Goal: Information Seeking & Learning: Check status

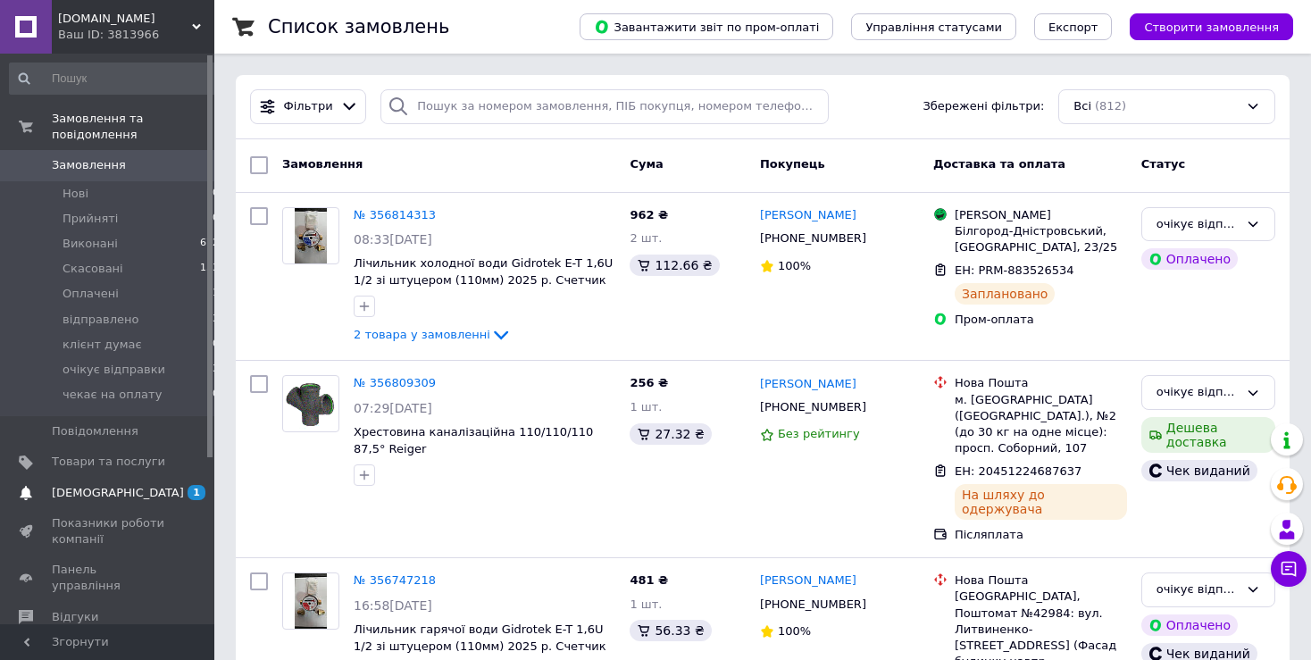
click at [112, 485] on span "[DEMOGRAPHIC_DATA]" at bounding box center [118, 493] width 132 height 16
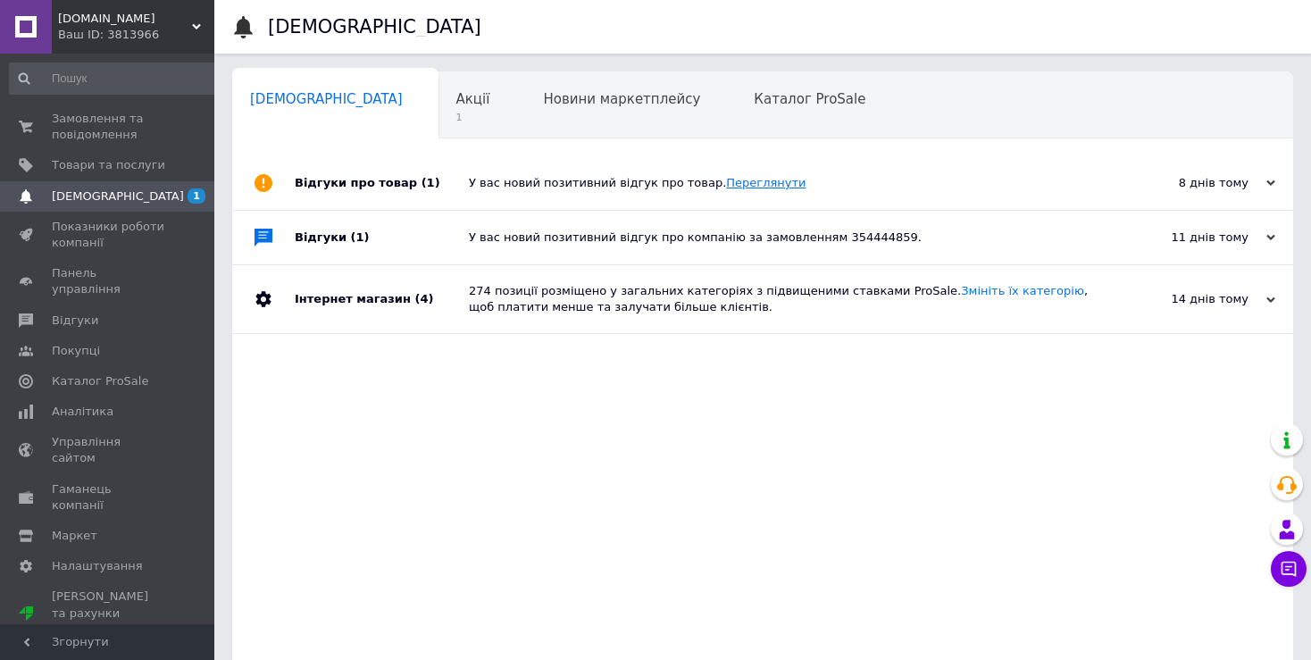
click at [726, 182] on link "Переглянути" at bounding box center [765, 182] width 79 height 13
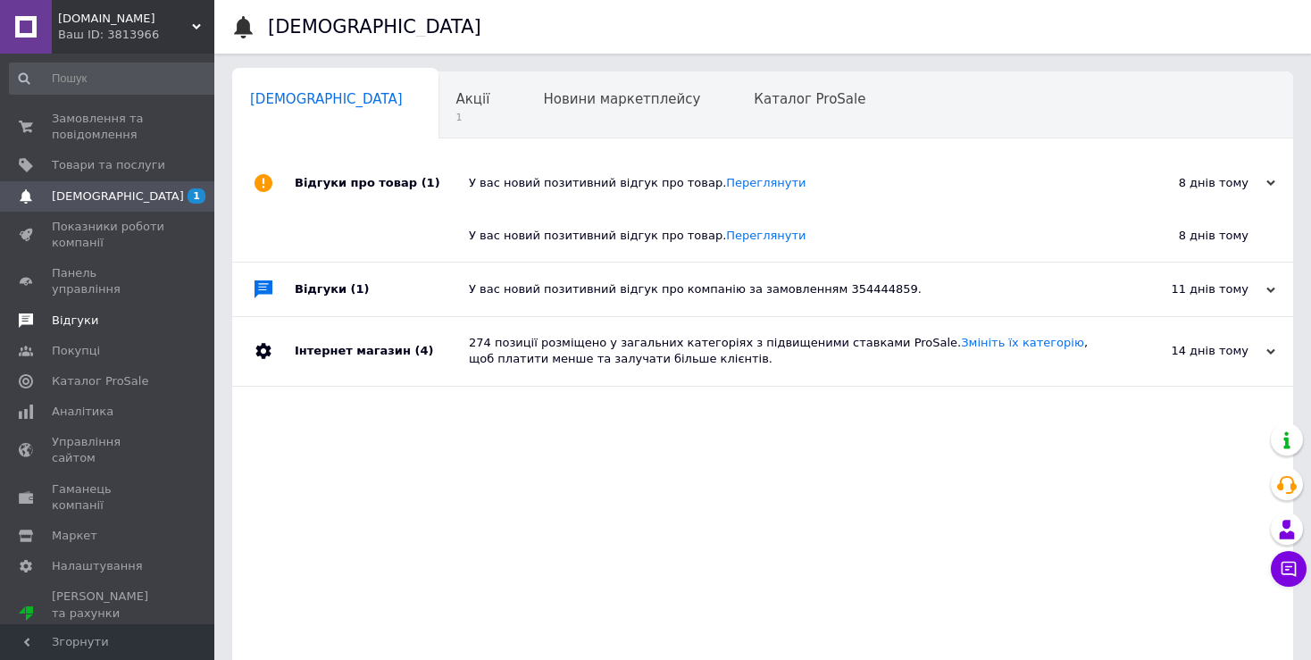
click at [67, 313] on span "Відгуки" at bounding box center [75, 321] width 46 height 16
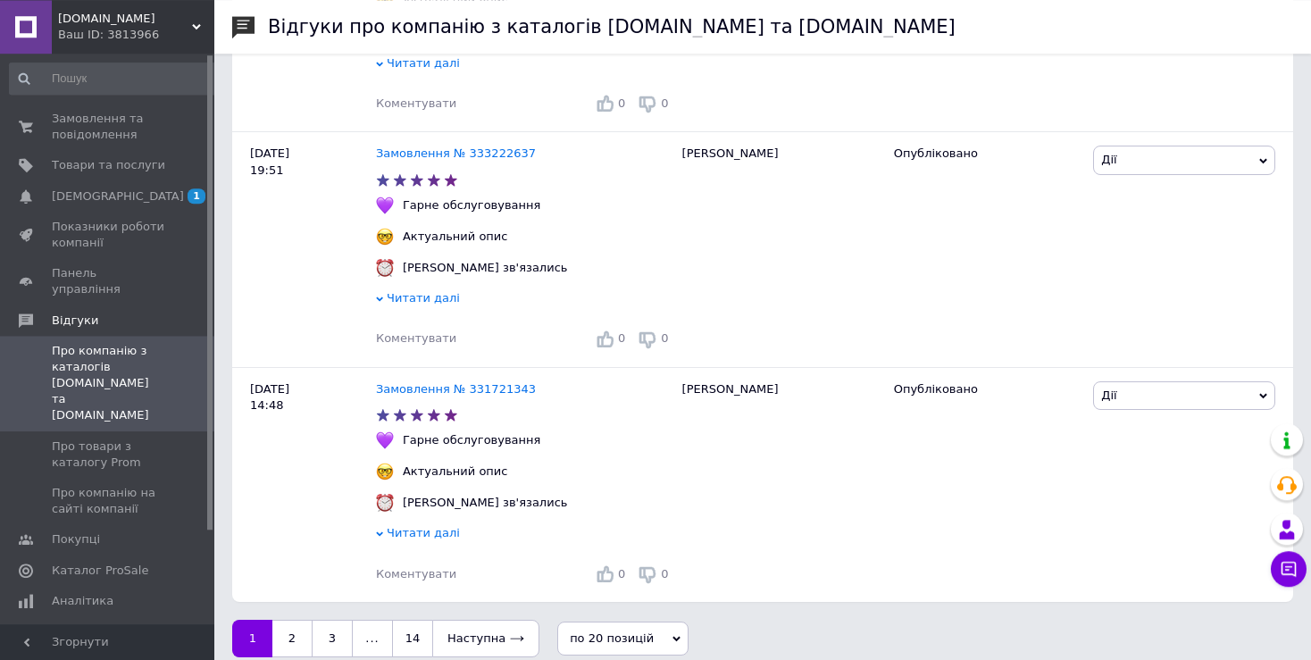
scroll to position [4038, 0]
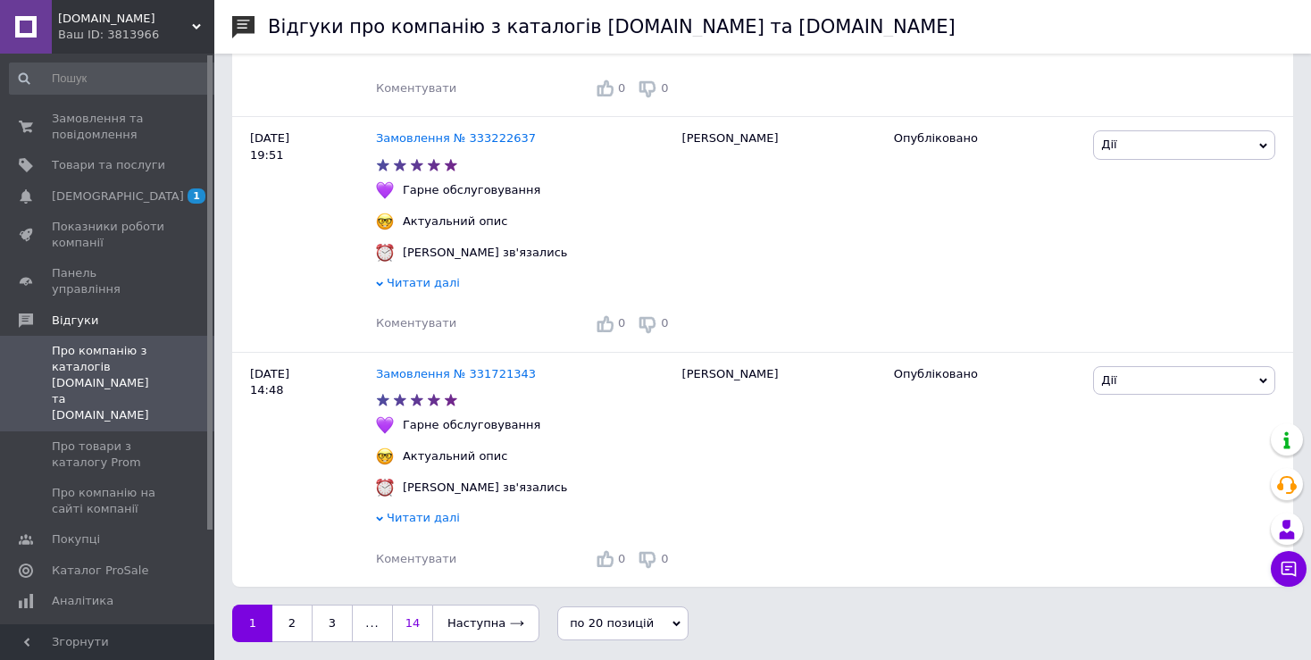
click at [409, 622] on link "14" at bounding box center [412, 624] width 40 height 38
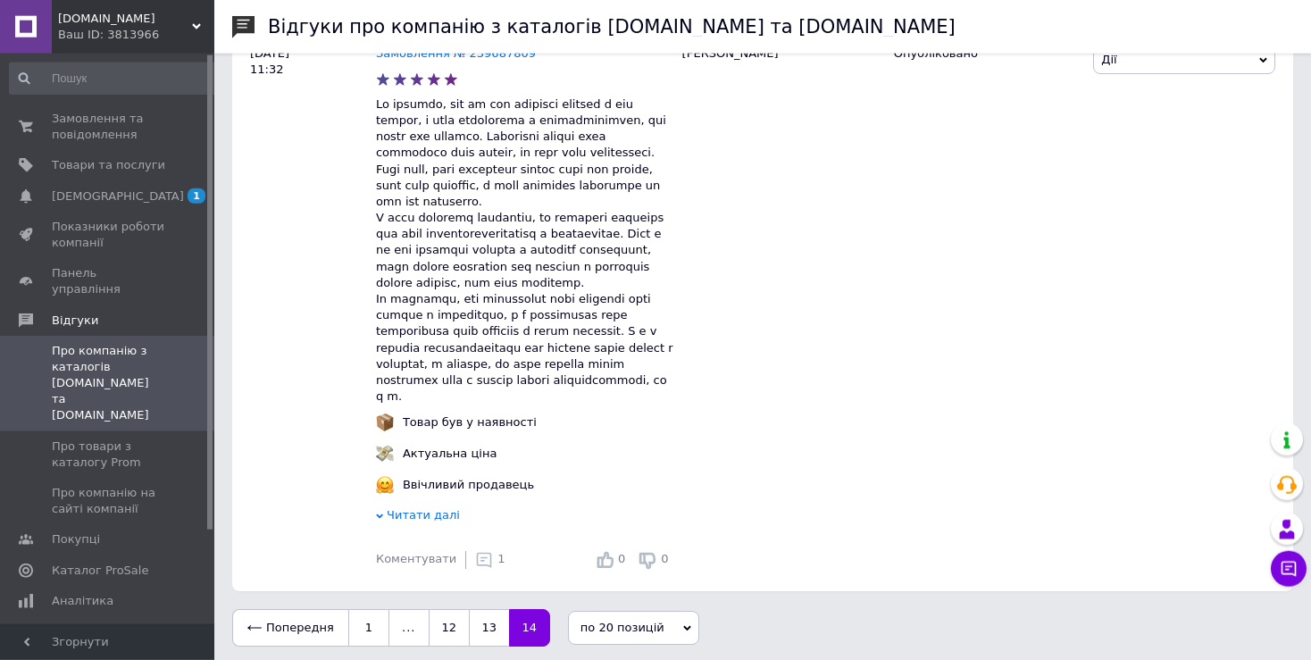
scroll to position [3787, 0]
click at [430, 513] on span "Читати далі" at bounding box center [423, 513] width 73 height 13
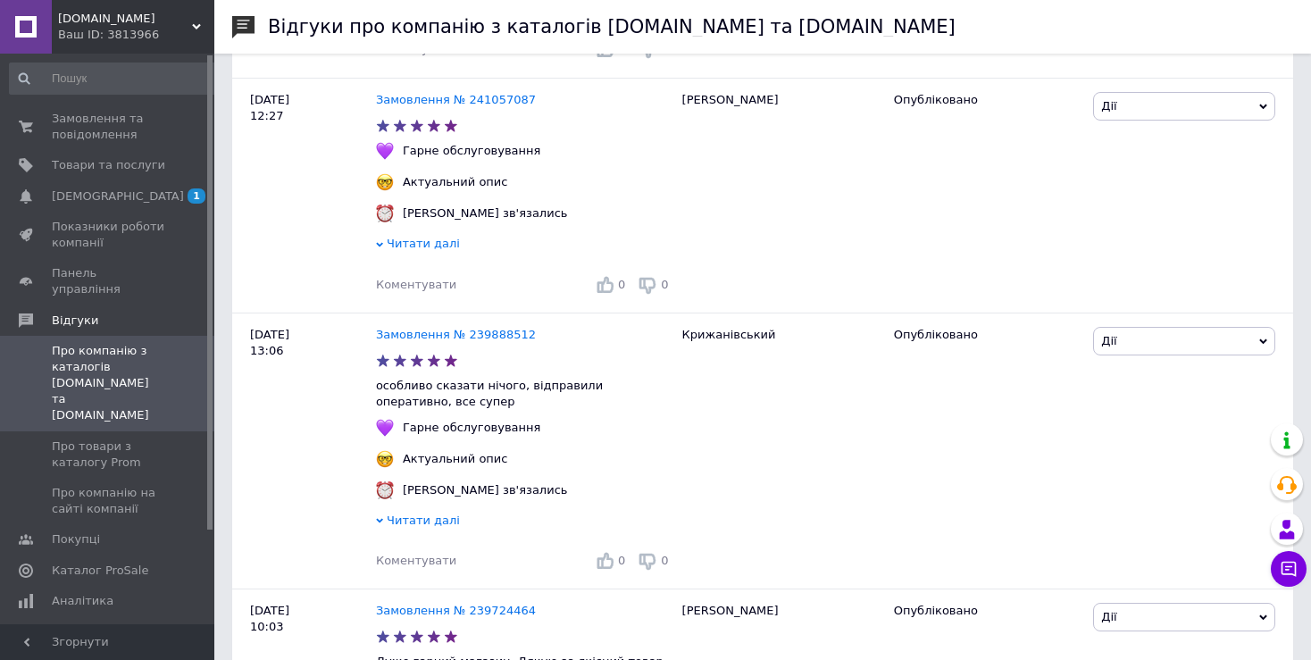
scroll to position [2126, 0]
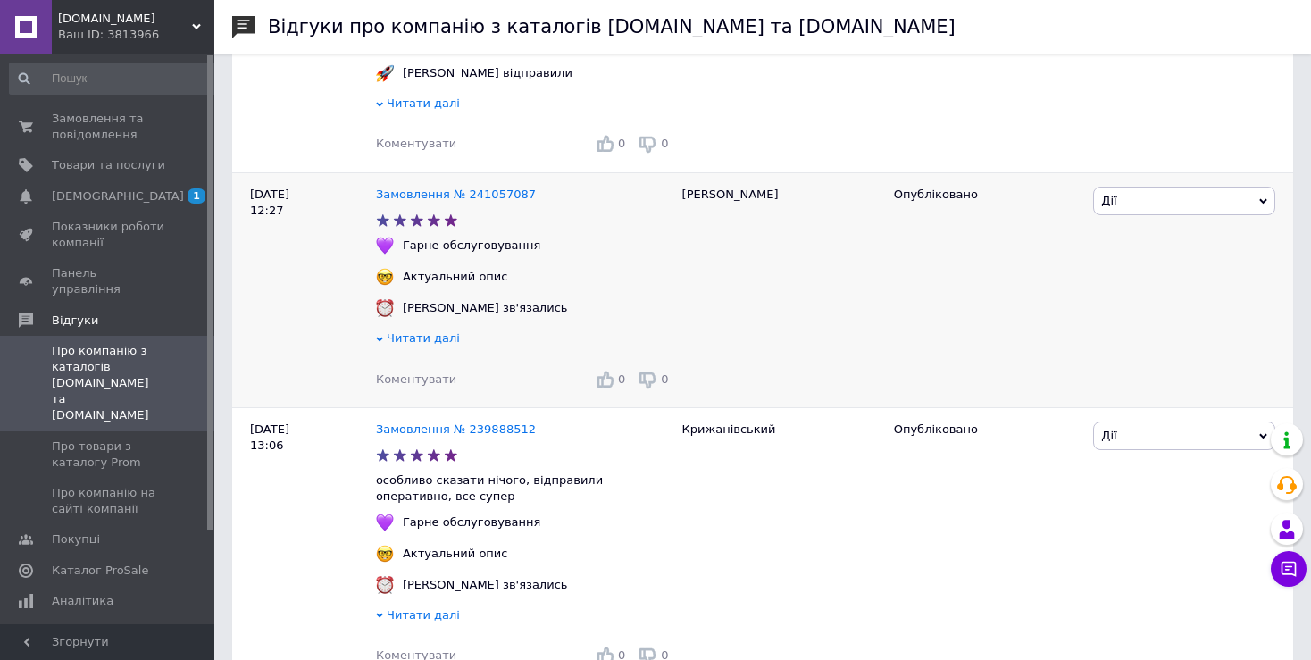
click at [423, 345] on span "Читати далі" at bounding box center [423, 337] width 73 height 13
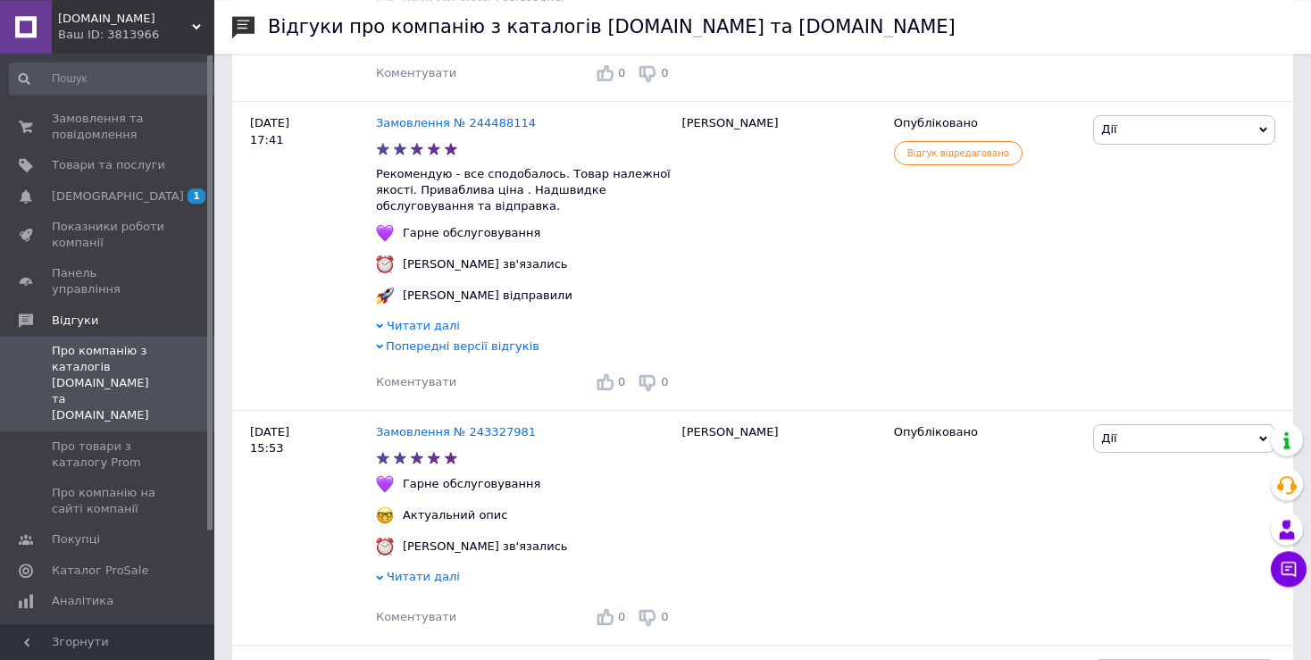
scroll to position [1278, 0]
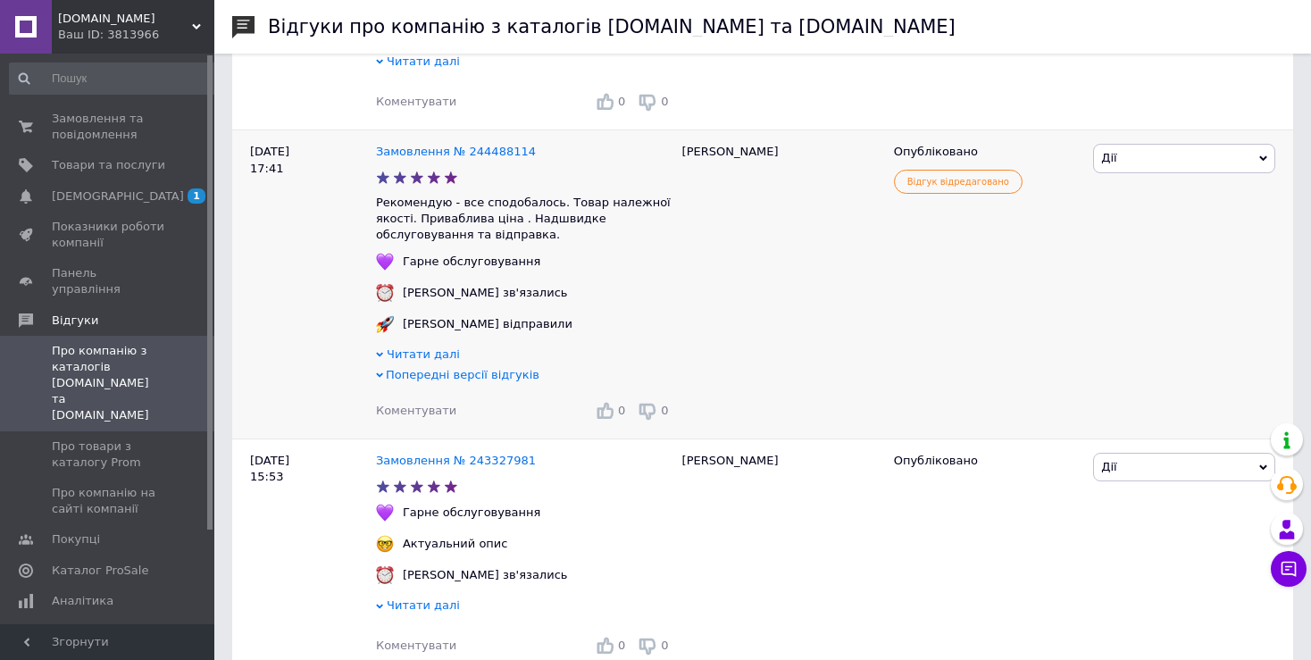
click at [389, 380] on span "Попередні версії відгуків" at bounding box center [463, 374] width 154 height 13
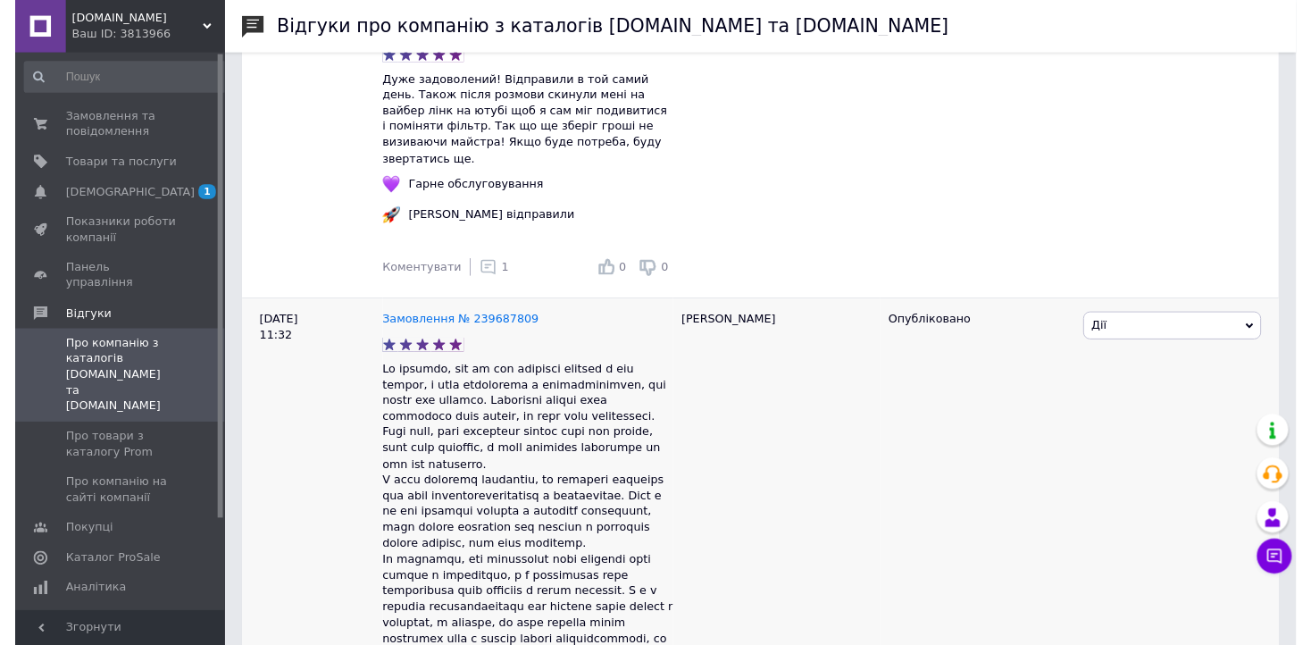
scroll to position [4182, 0]
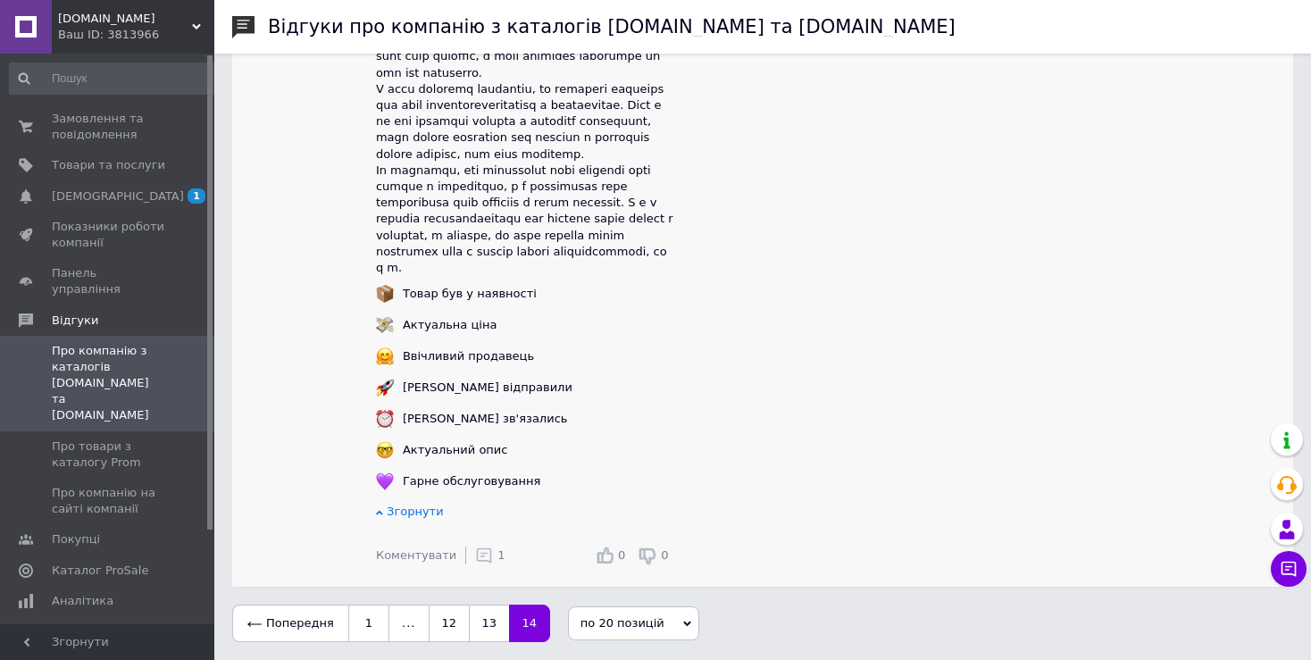
click at [475, 555] on icon at bounding box center [484, 556] width 18 height 18
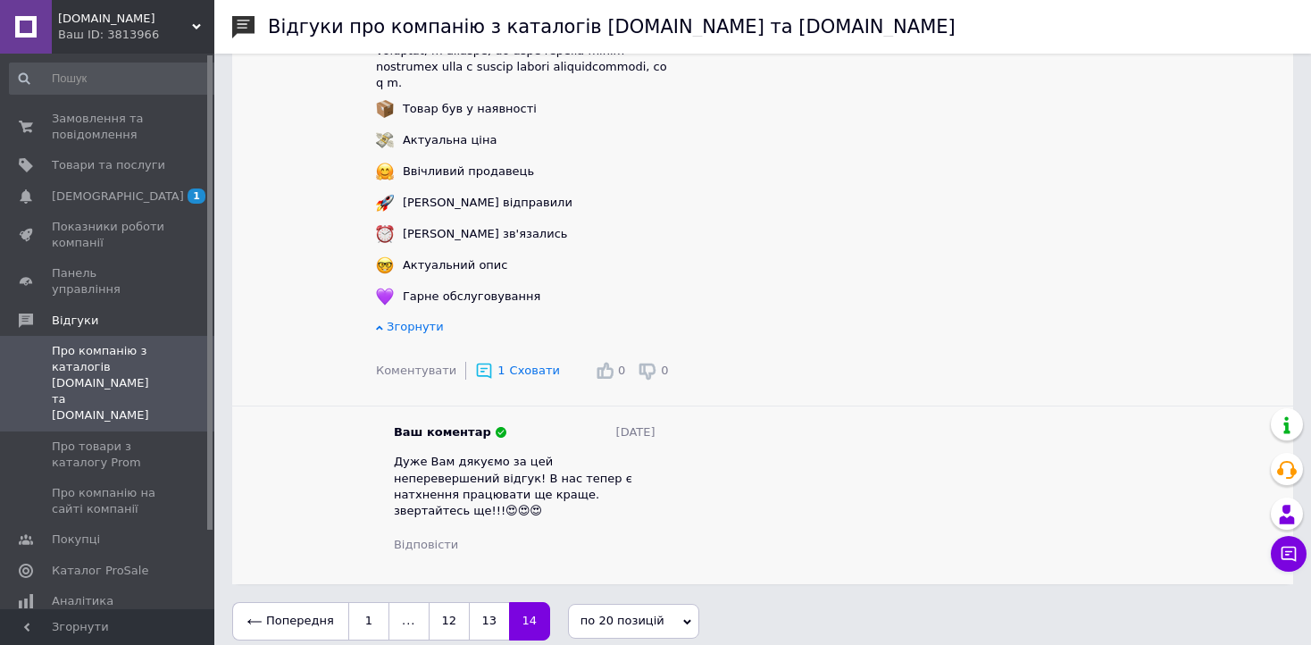
scroll to position [4362, 0]
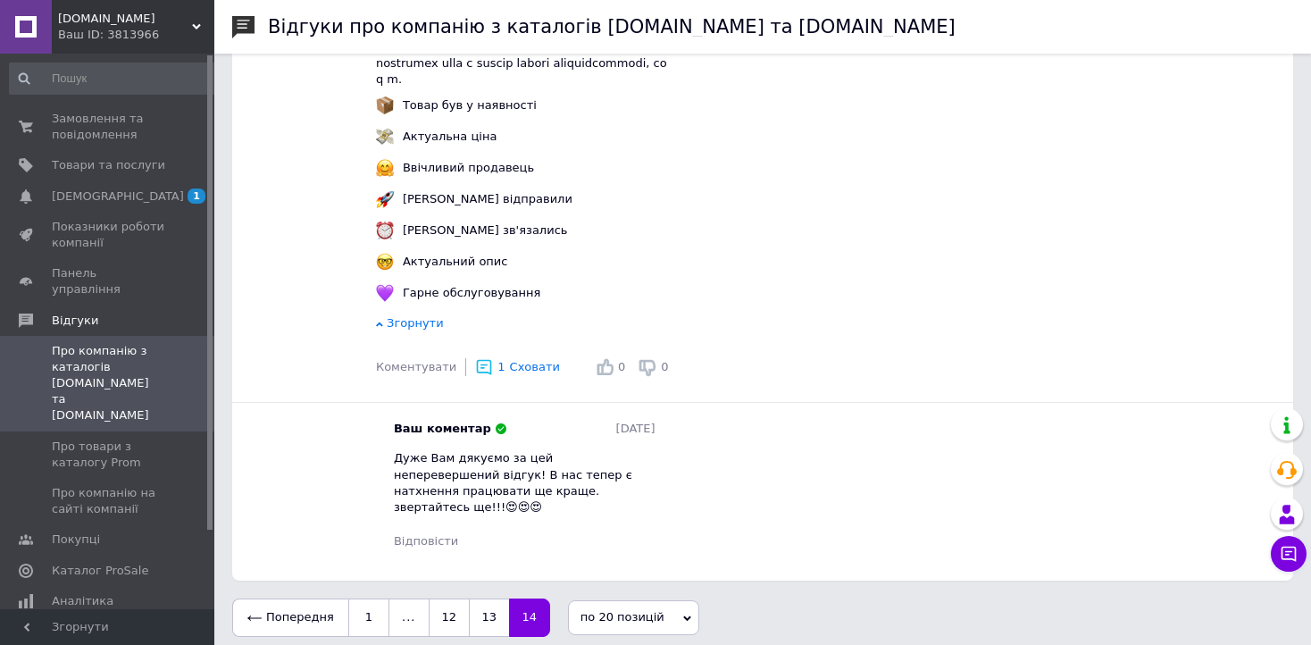
click at [518, 609] on link "14" at bounding box center [529, 617] width 41 height 38
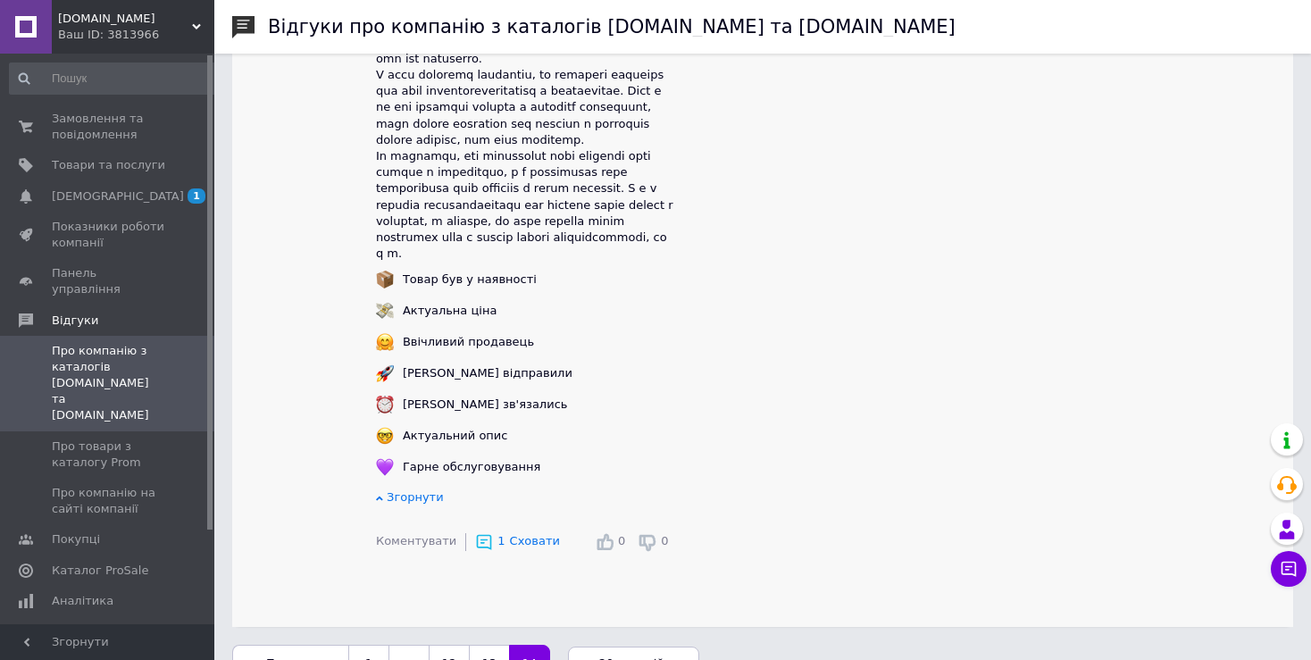
scroll to position [4101, 0]
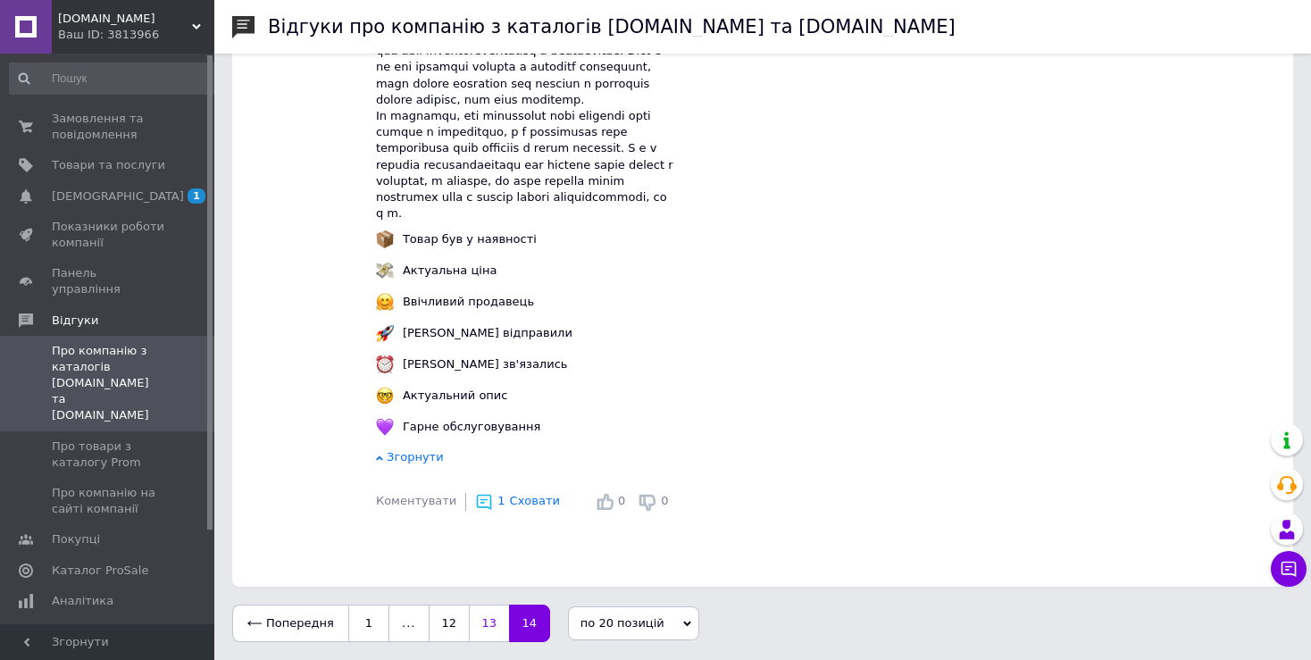
click at [484, 622] on link "13" at bounding box center [489, 624] width 40 height 38
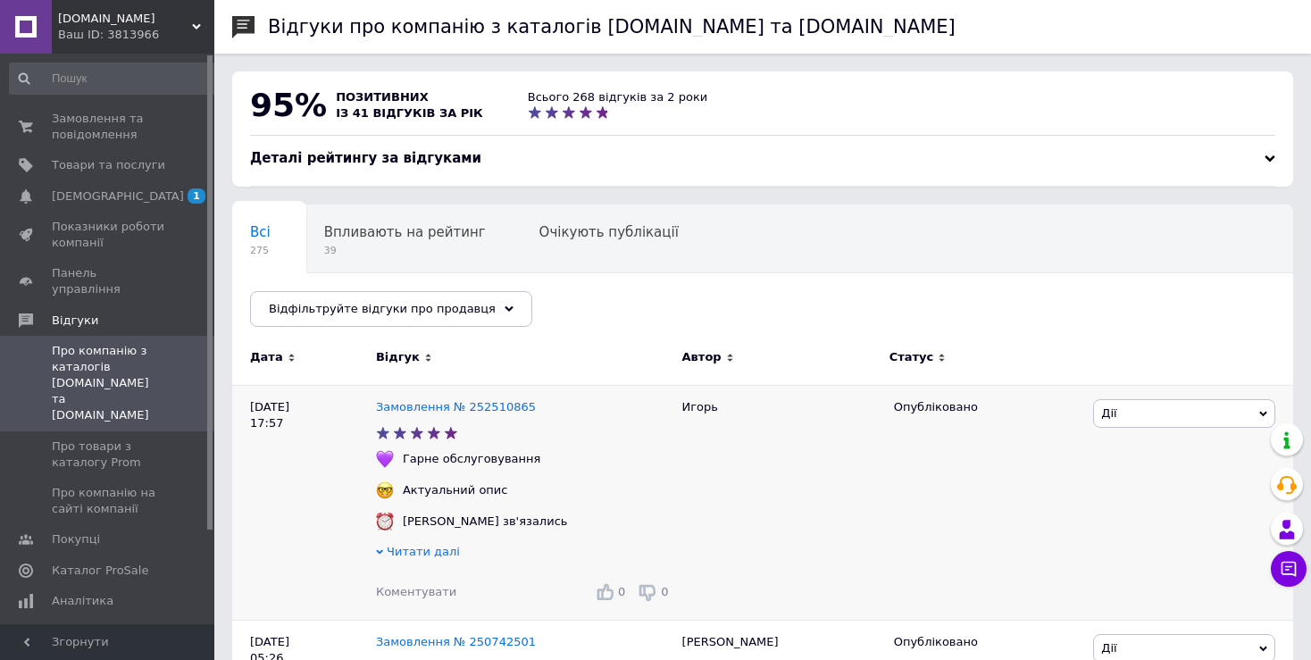
click at [436, 555] on span "Читати далі" at bounding box center [423, 551] width 73 height 13
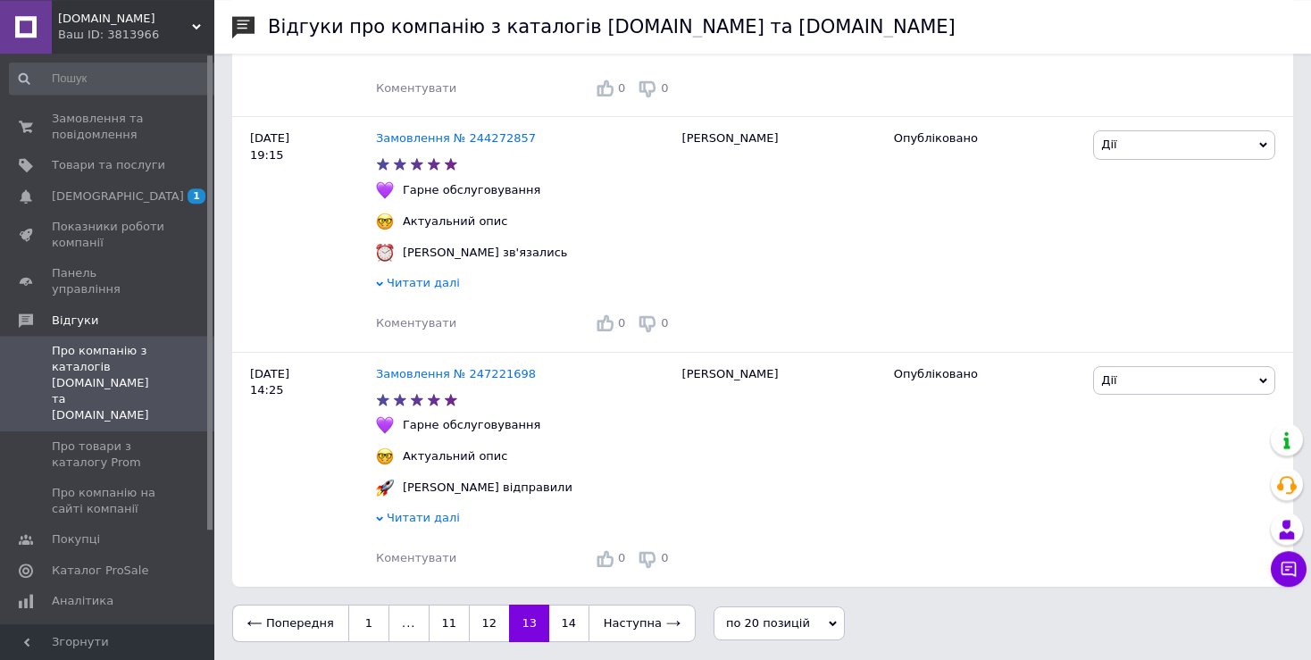
scroll to position [4569, 0]
click at [483, 620] on link "12" at bounding box center [489, 624] width 40 height 38
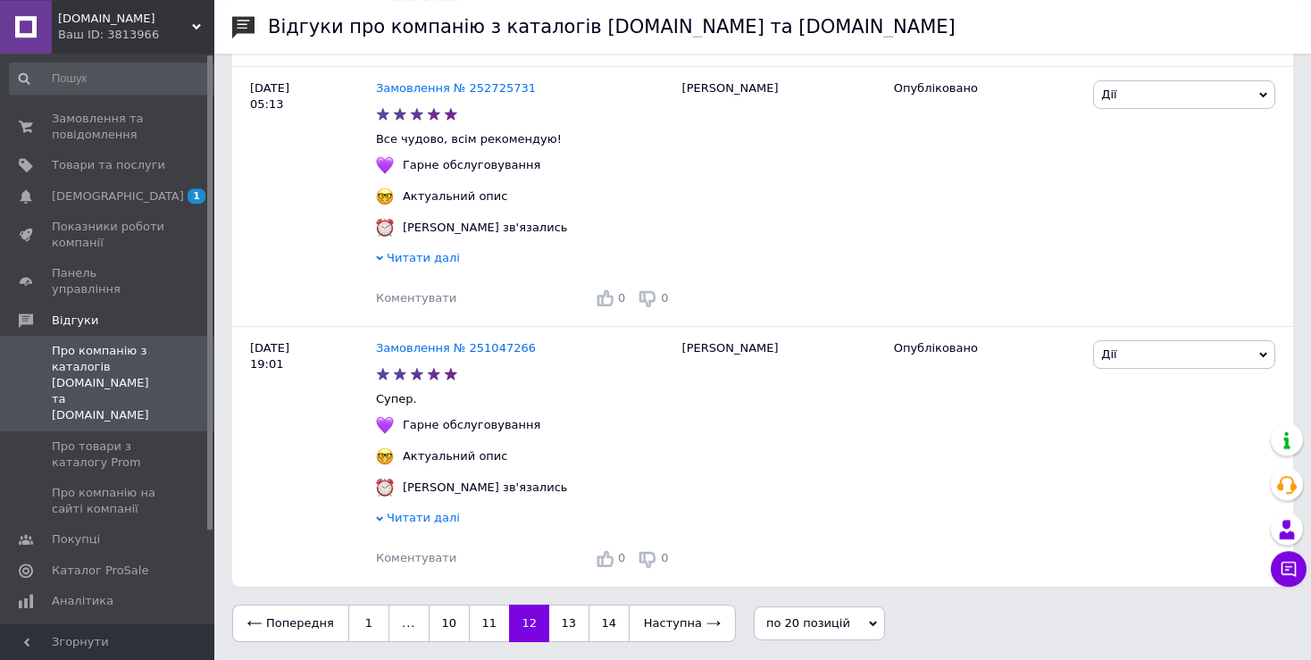
scroll to position [3968, 0]
click at [478, 620] on link "11" at bounding box center [489, 624] width 40 height 38
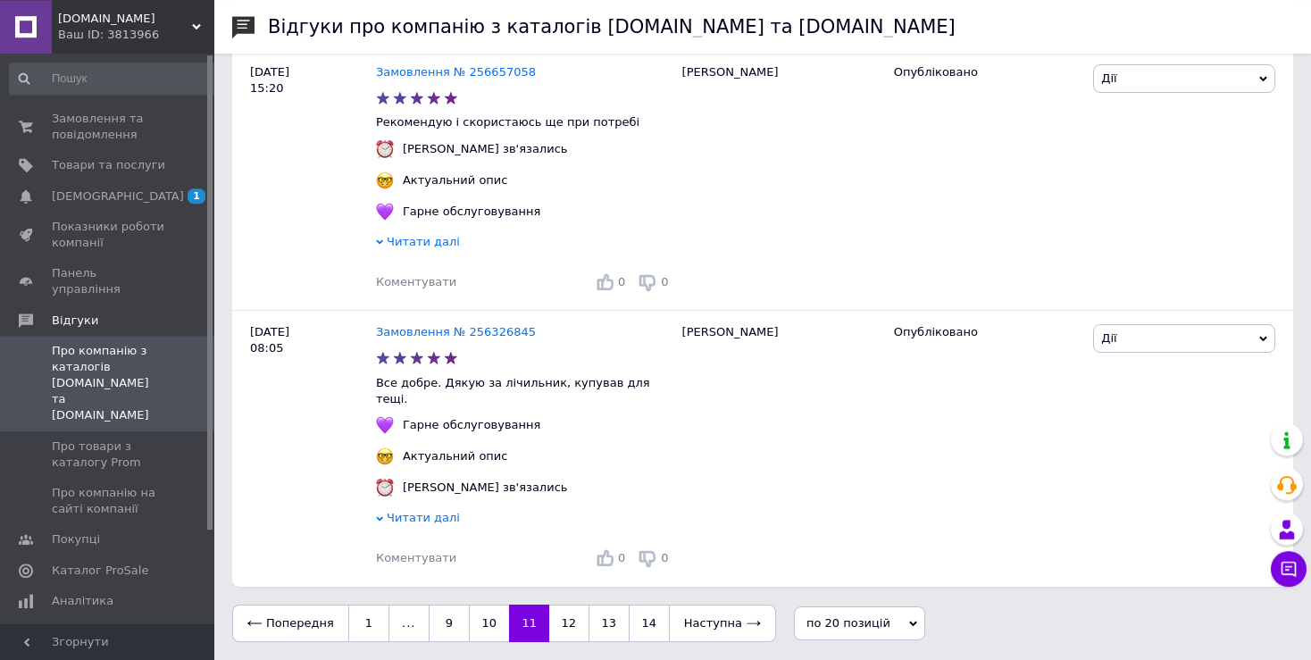
scroll to position [4297, 0]
click at [487, 627] on link "10" at bounding box center [489, 624] width 40 height 38
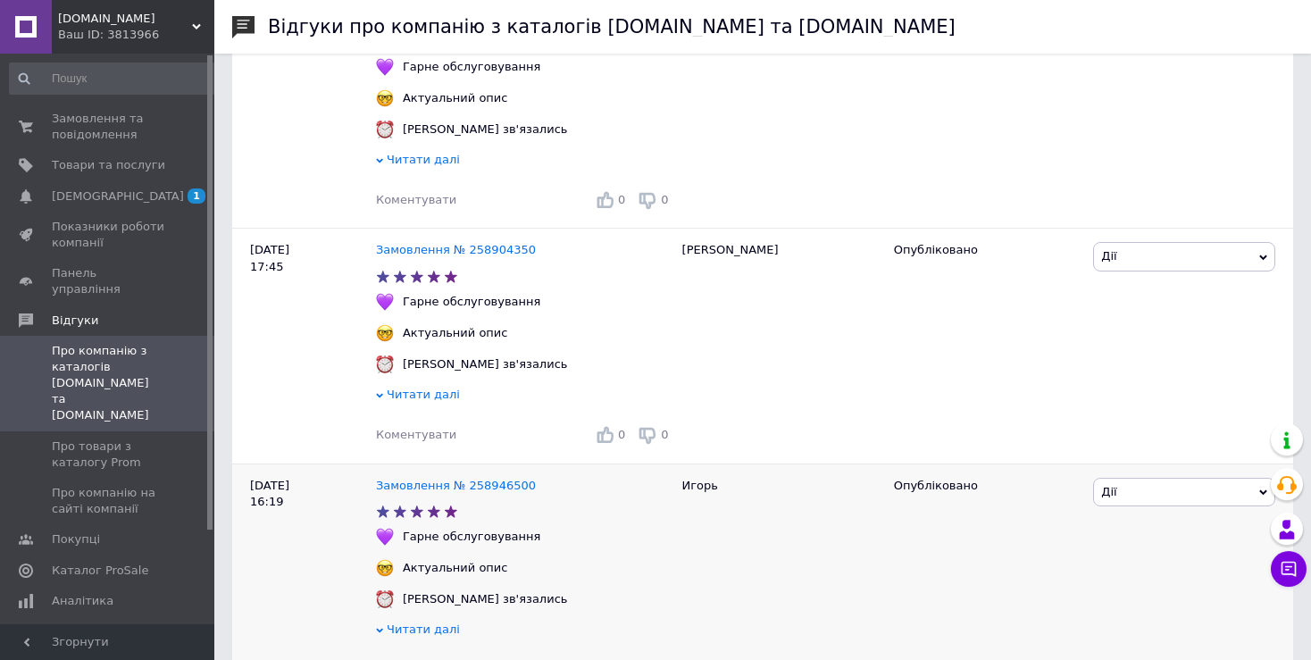
scroll to position [4401, 0]
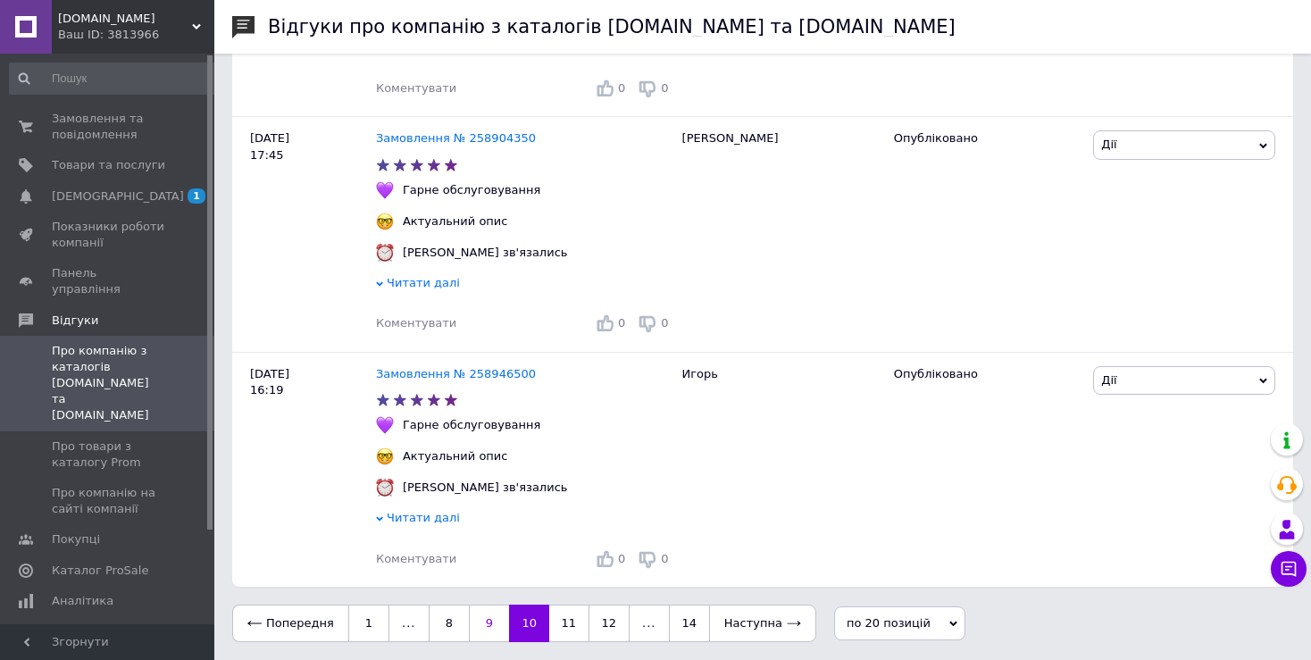
click at [476, 620] on link "9" at bounding box center [489, 624] width 40 height 38
click at [117, 196] on span "[DEMOGRAPHIC_DATA]" at bounding box center [108, 196] width 113 height 16
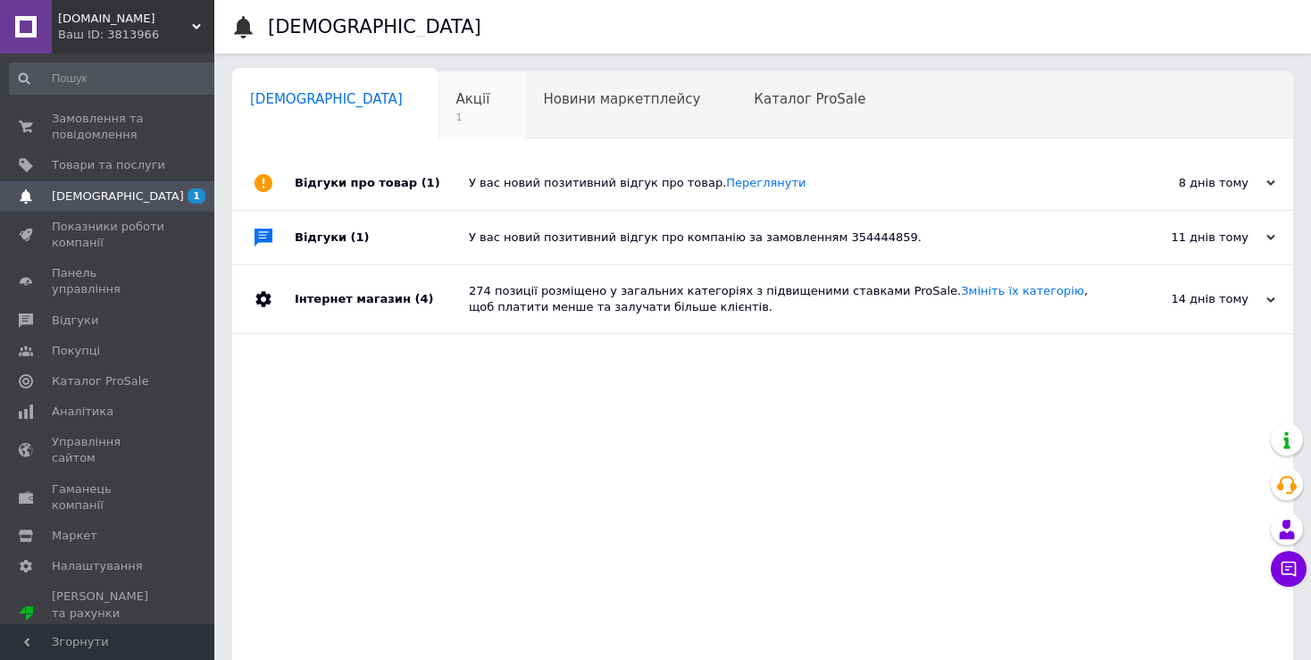
click at [456, 95] on span "Акції" at bounding box center [473, 99] width 34 height 16
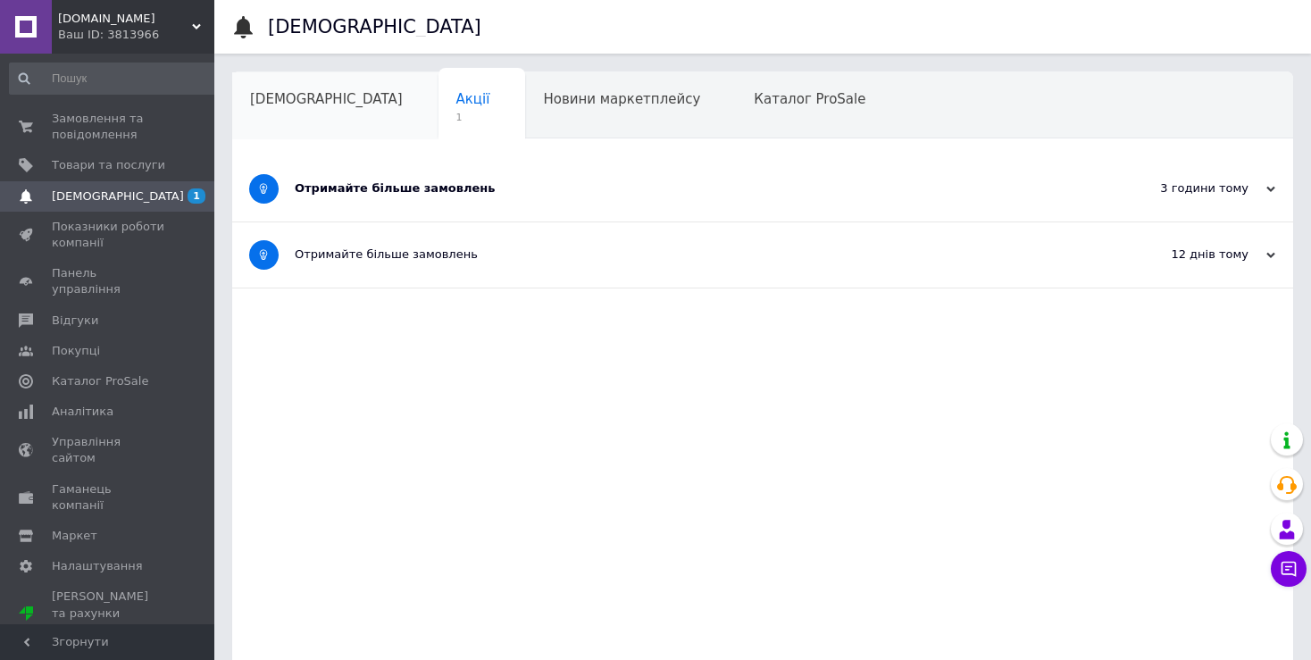
click at [273, 97] on span "[DEMOGRAPHIC_DATA]" at bounding box center [326, 99] width 153 height 16
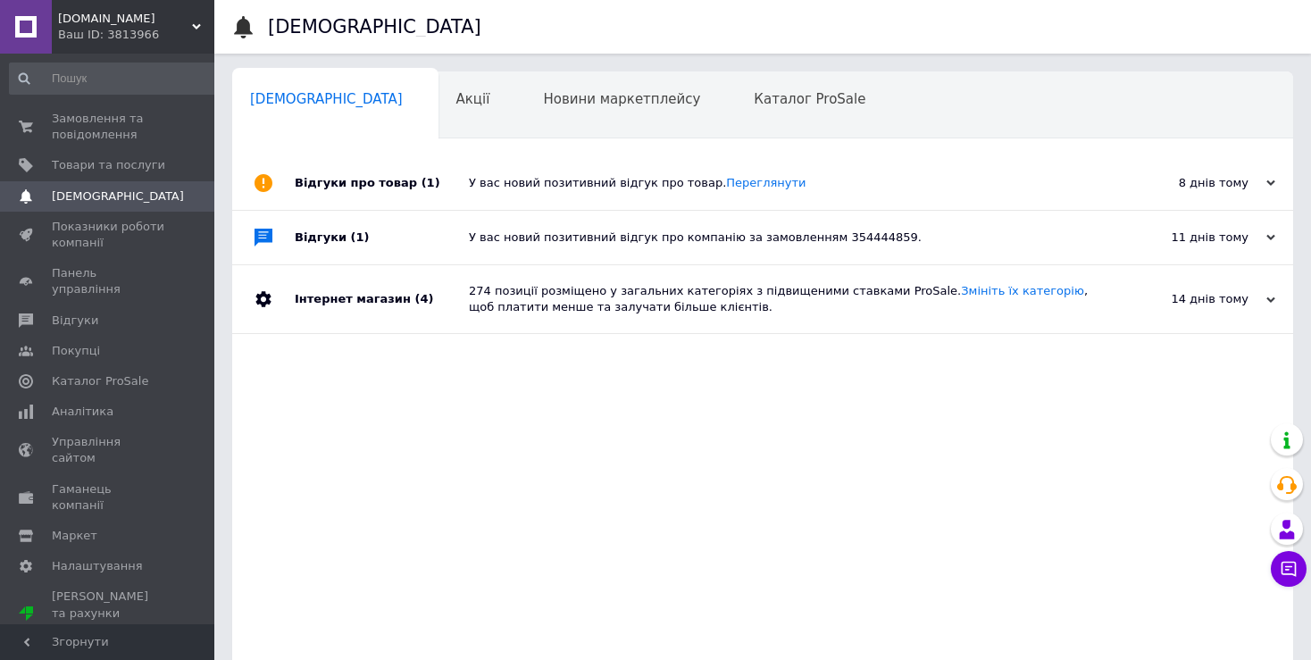
click at [263, 183] on icon at bounding box center [264, 183] width 18 height 18
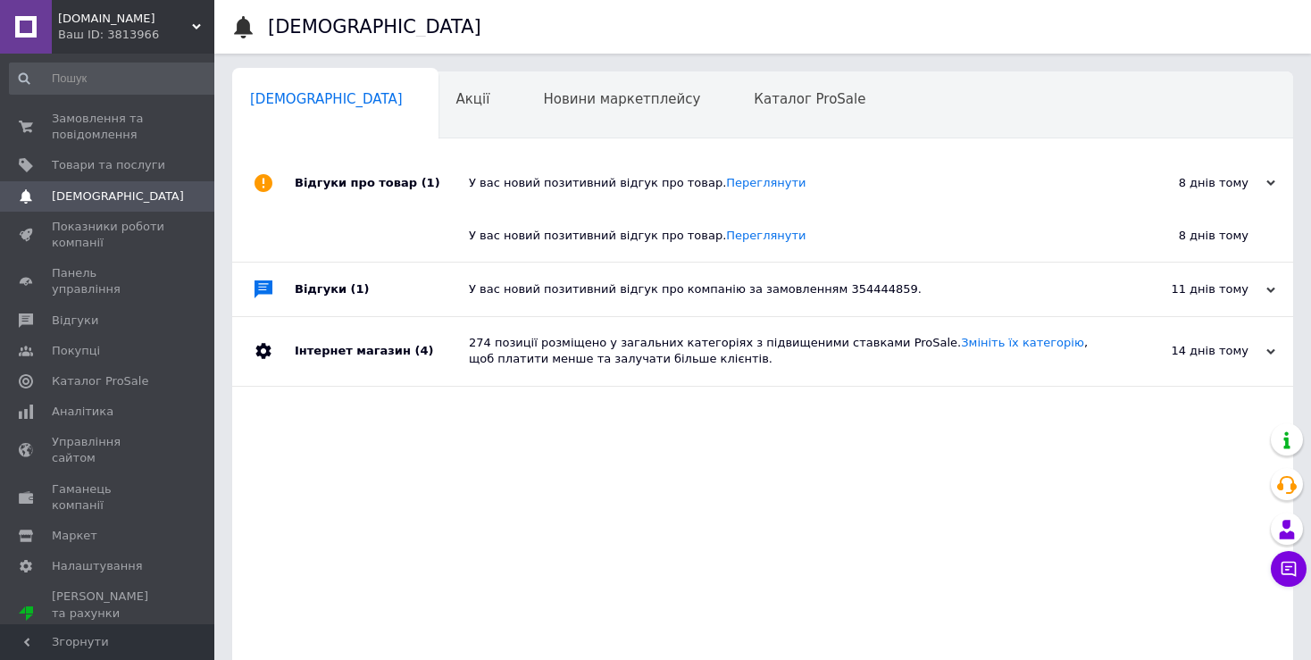
click at [677, 291] on div "У вас новий позитивний відгук про компанію за замовленням 354444859." at bounding box center [783, 289] width 628 height 16
